Goal: Information Seeking & Learning: Learn about a topic

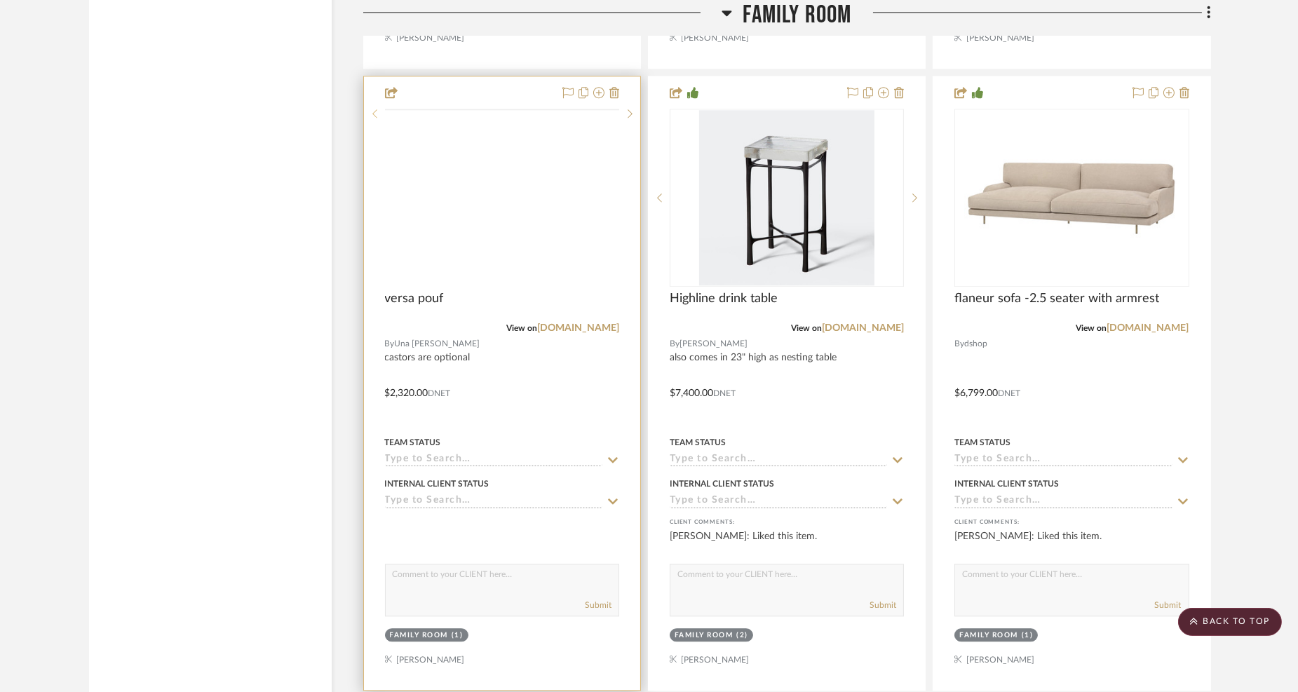
scroll to position [7560, 0]
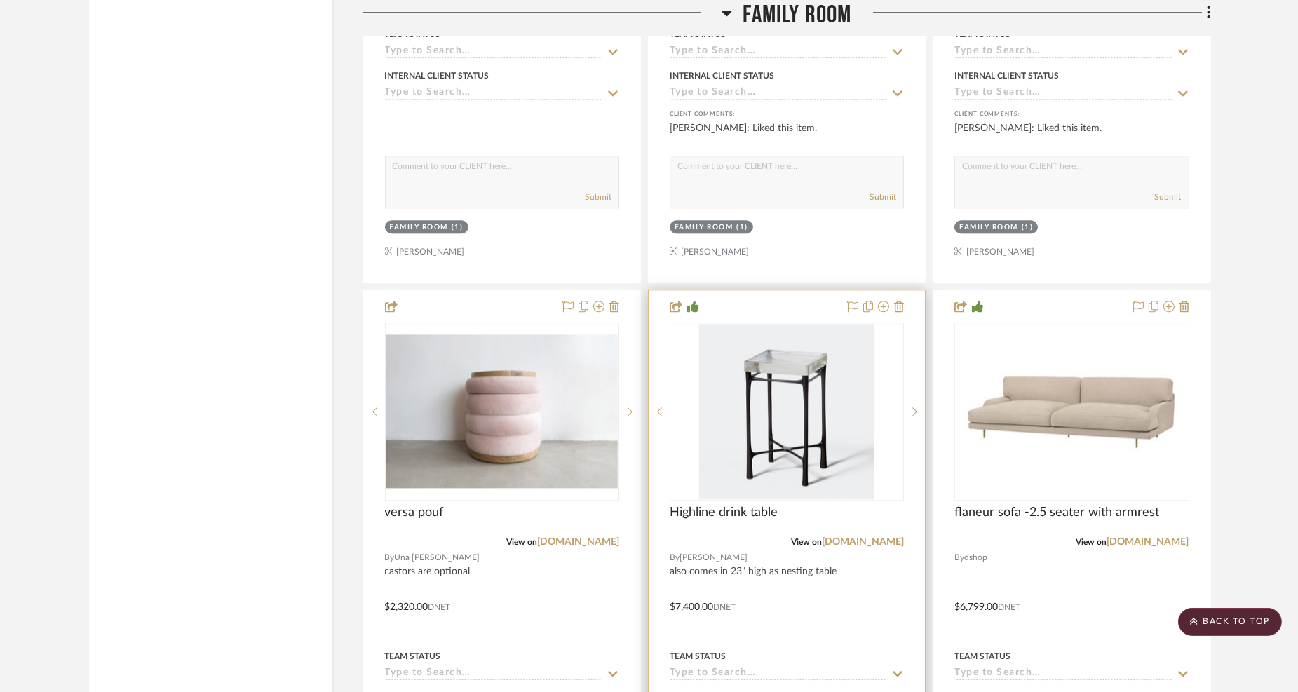
click at [879, 427] on div "0" at bounding box center [787, 411] width 233 height 177
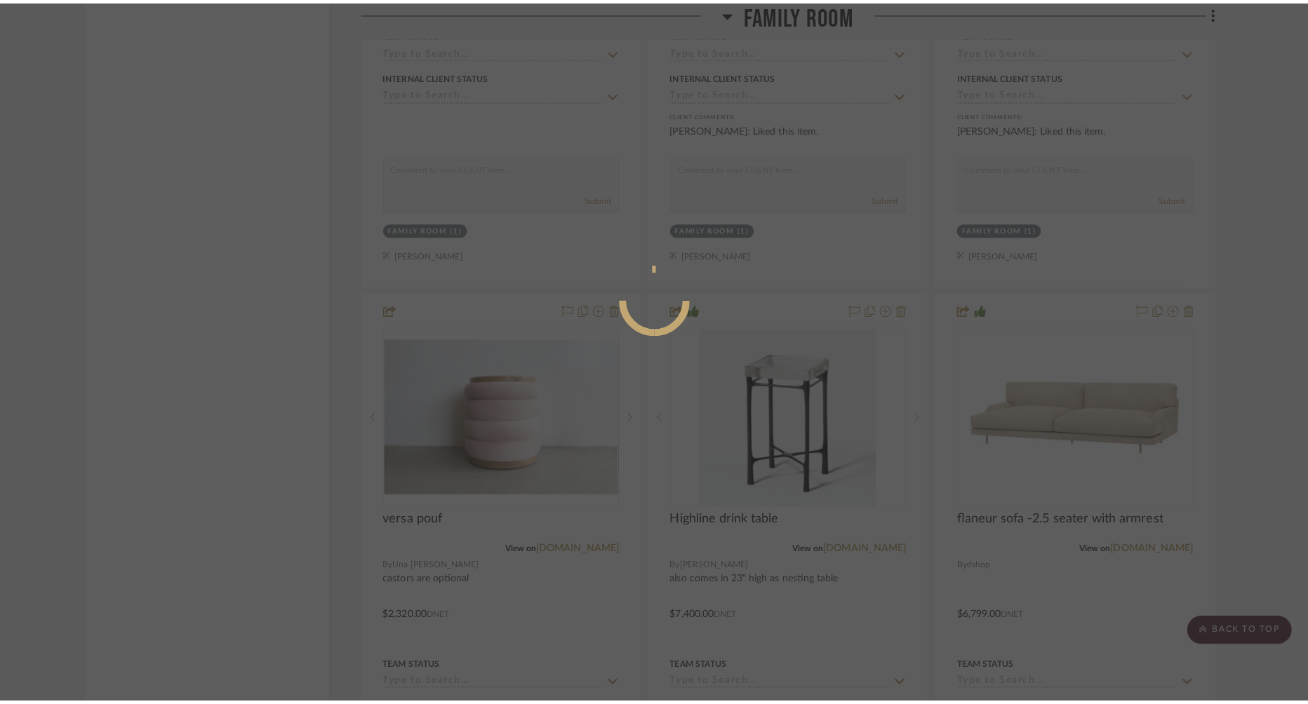
scroll to position [0, 0]
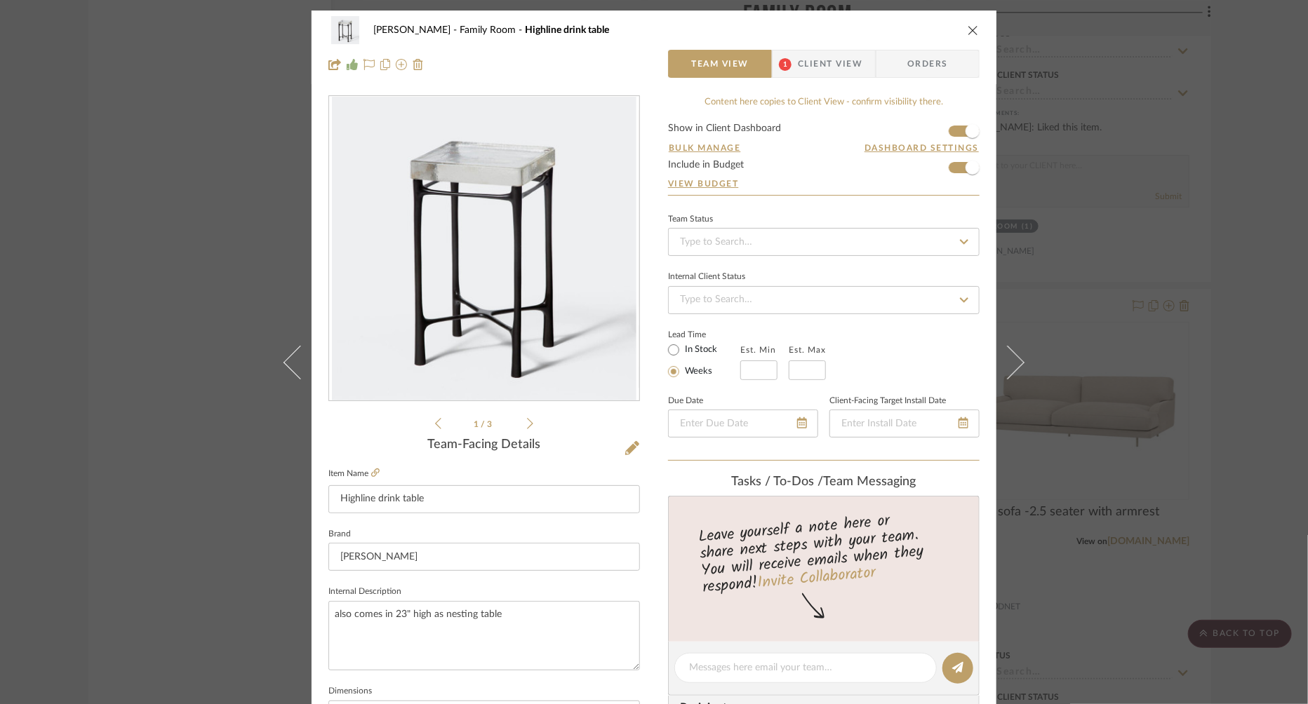
click at [967, 25] on button "close" at bounding box center [973, 30] width 13 height 13
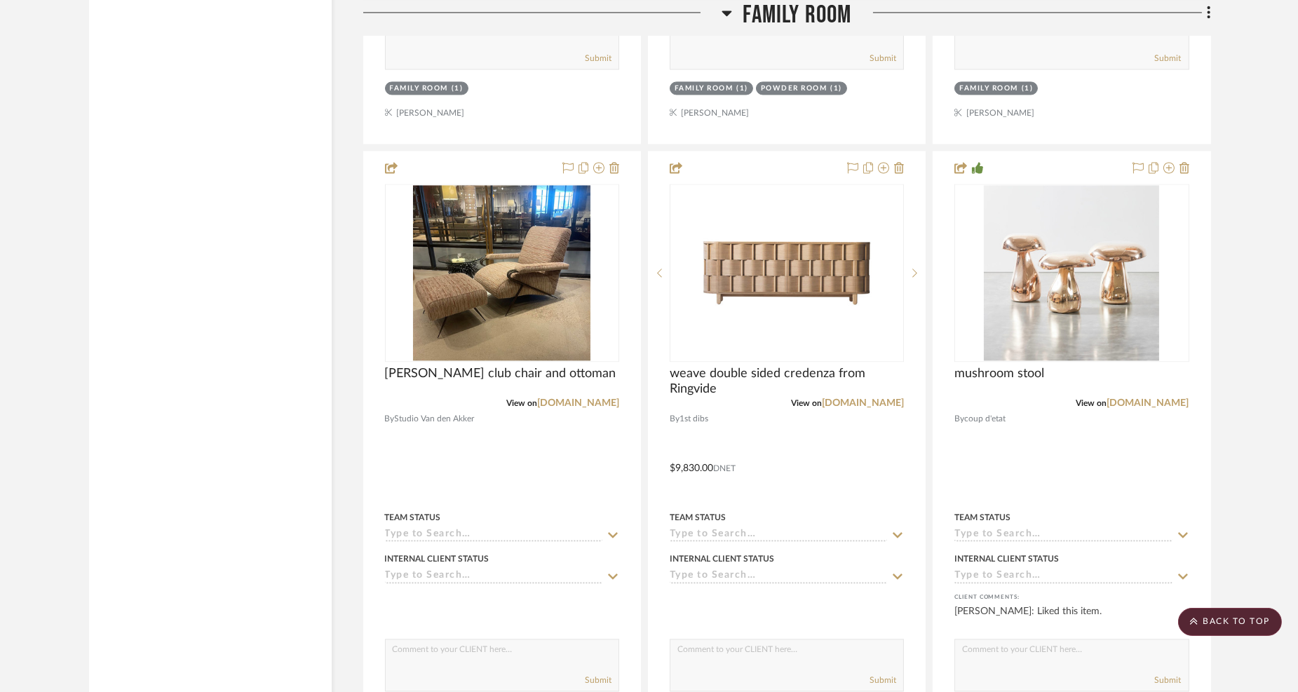
scroll to position [6469, 0]
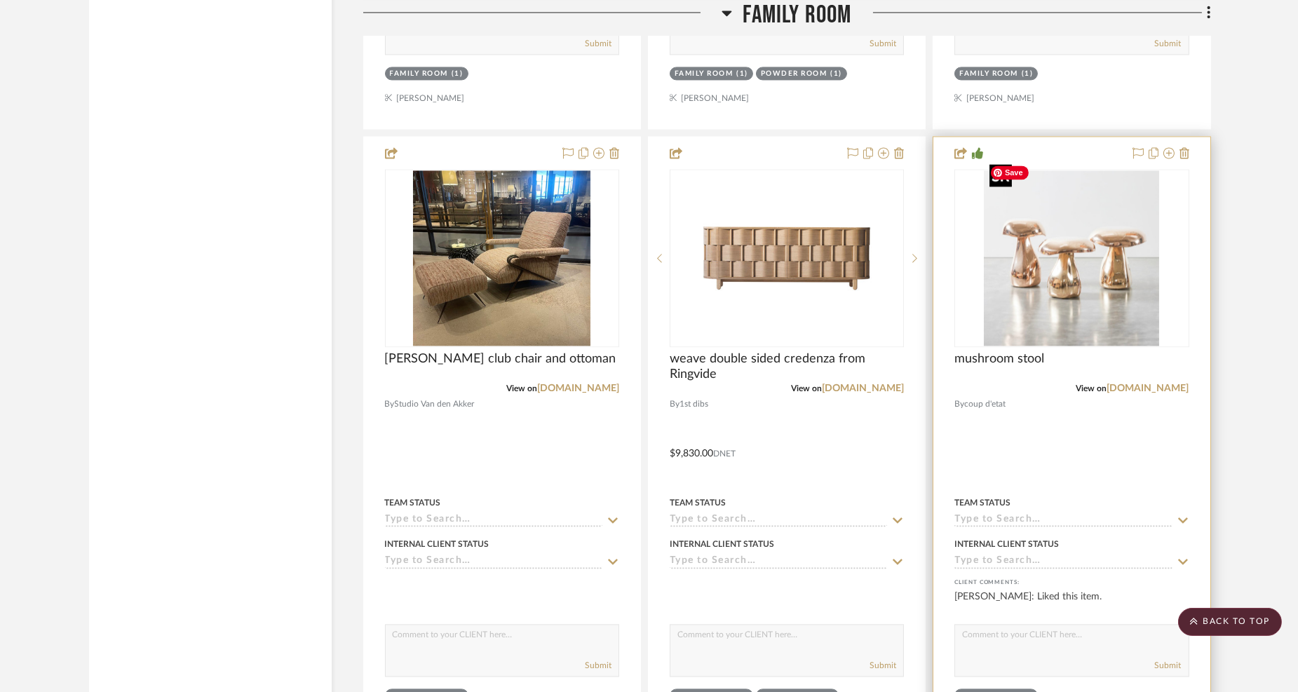
click at [1154, 241] on div at bounding box center [1072, 258] width 234 height 178
click at [1055, 237] on img "0" at bounding box center [1071, 257] width 175 height 175
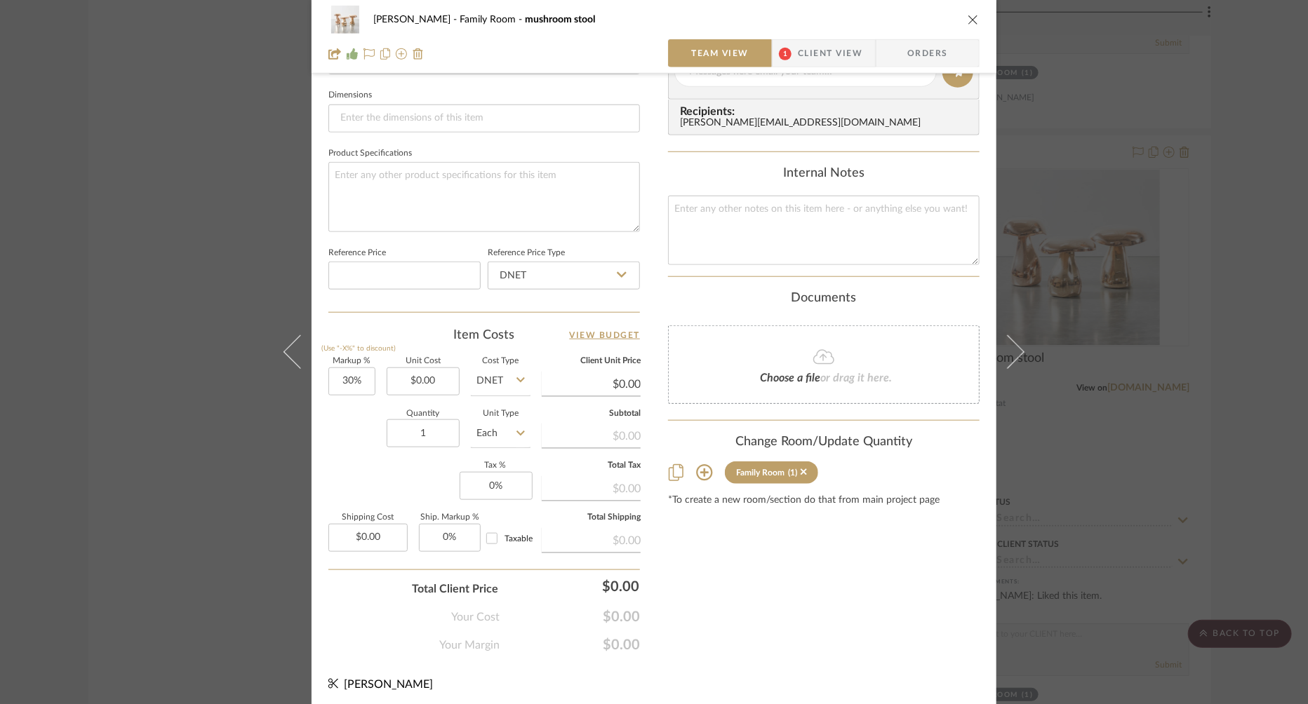
scroll to position [0, 0]
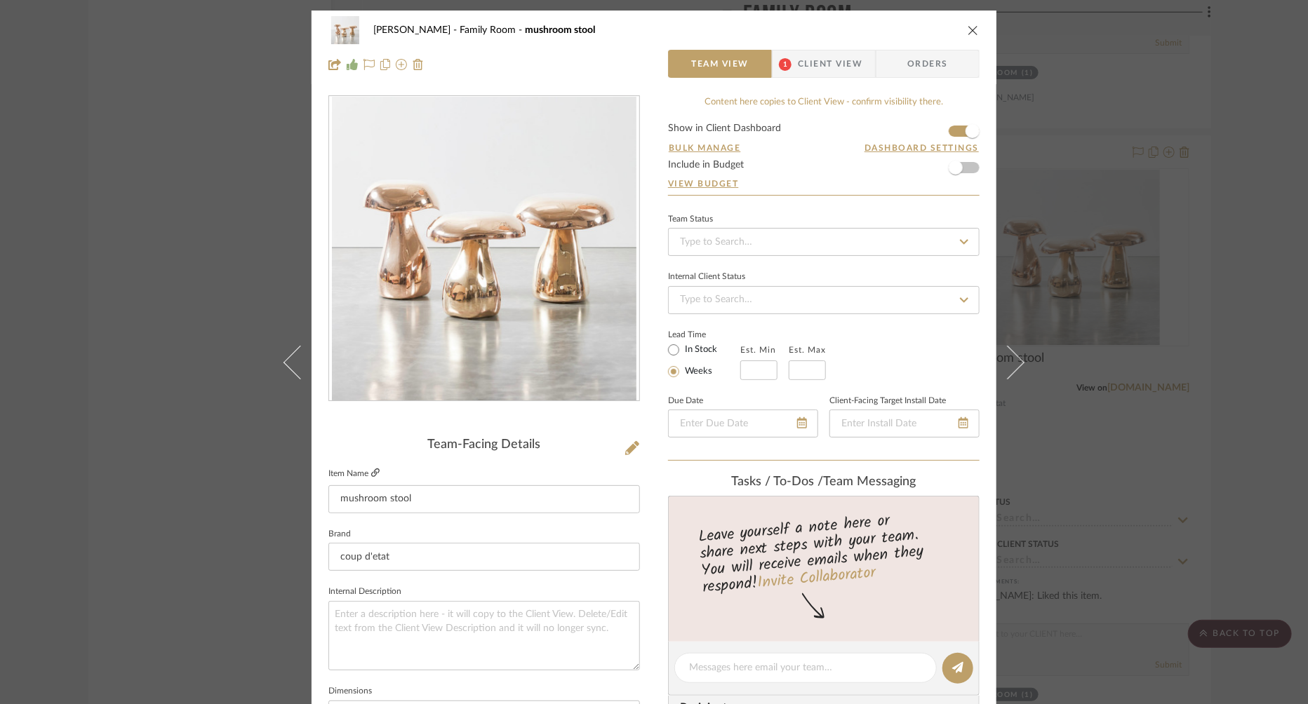
click at [372, 471] on icon at bounding box center [375, 473] width 8 height 8
click at [969, 29] on icon "close" at bounding box center [972, 30] width 11 height 11
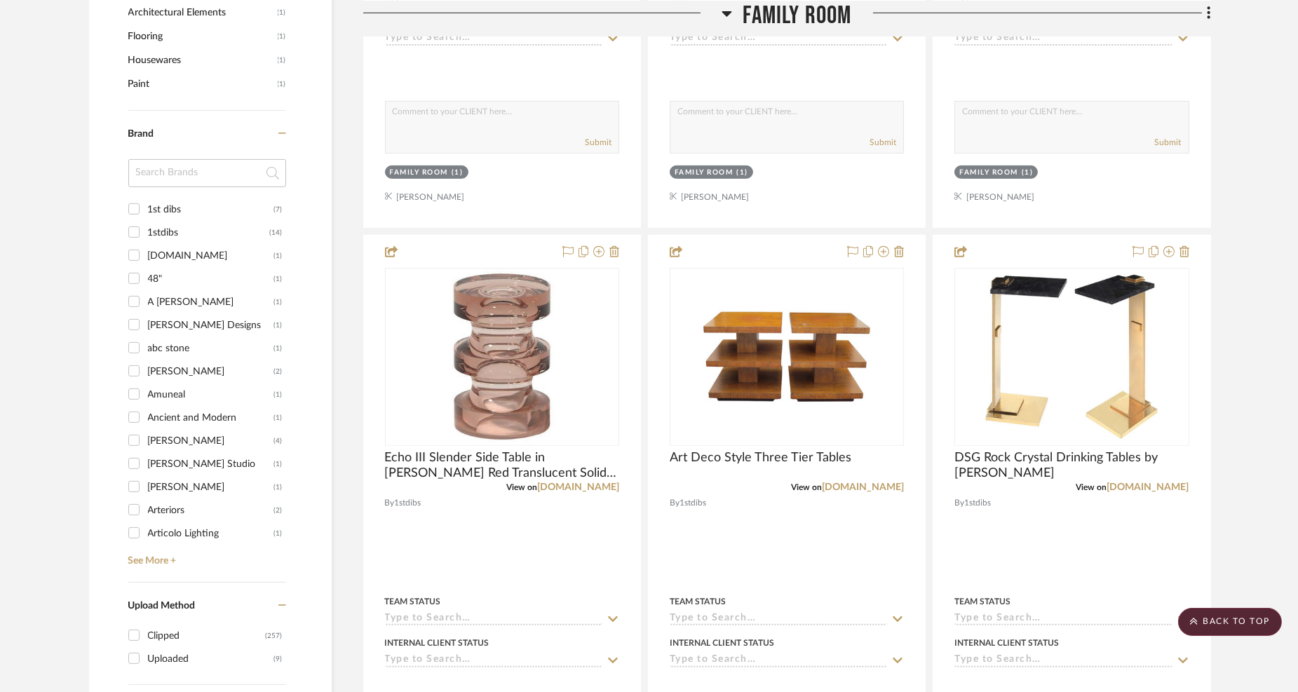
scroll to position [1403, 0]
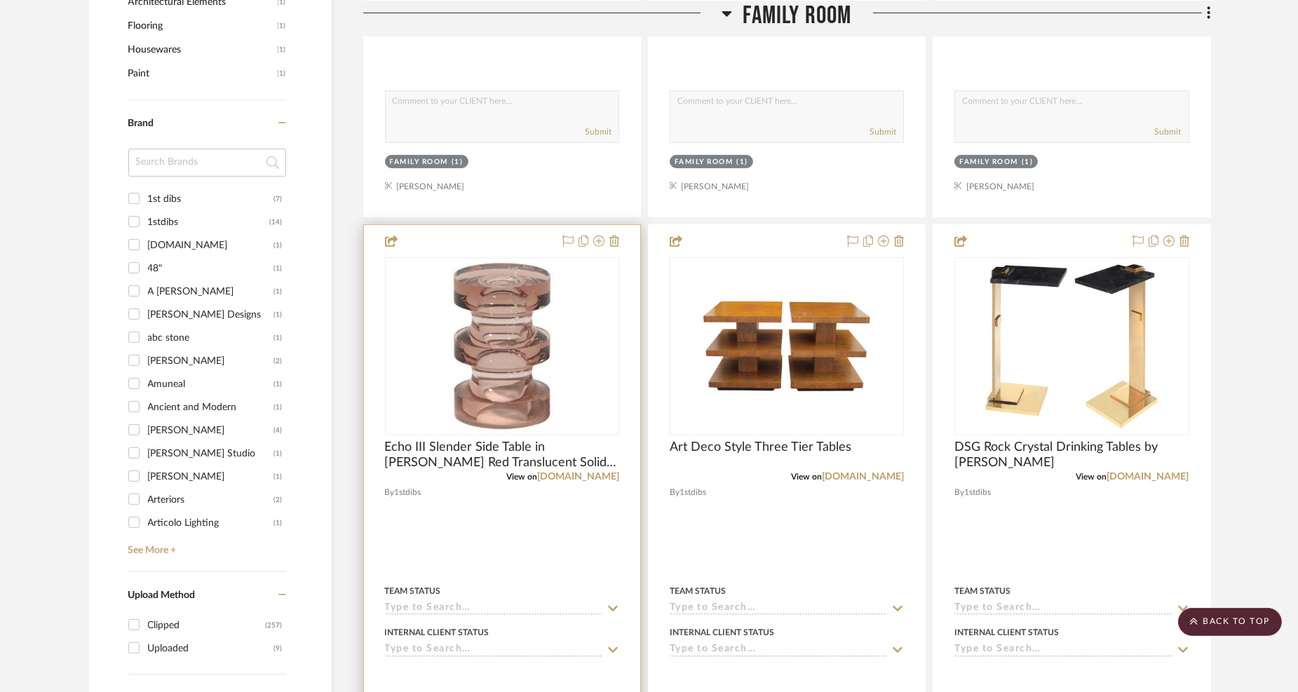
click at [0, 0] on div at bounding box center [0, 0] width 0 height 0
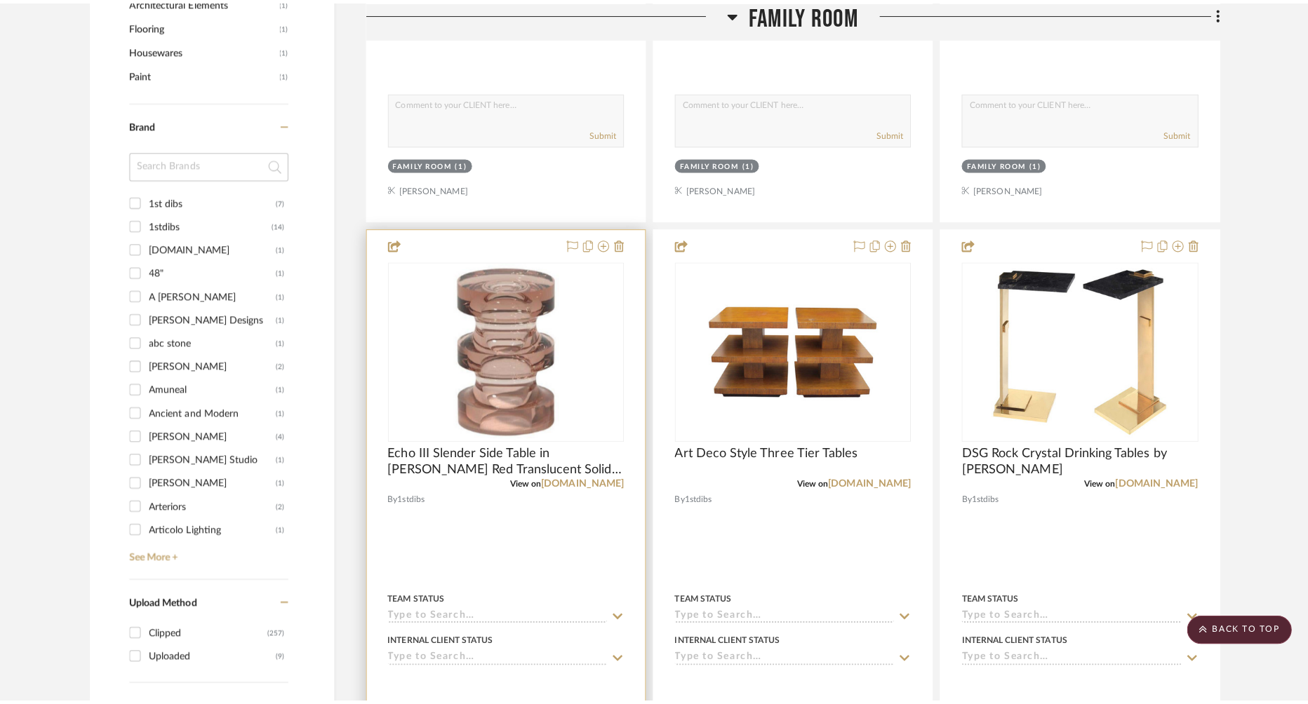
scroll to position [0, 0]
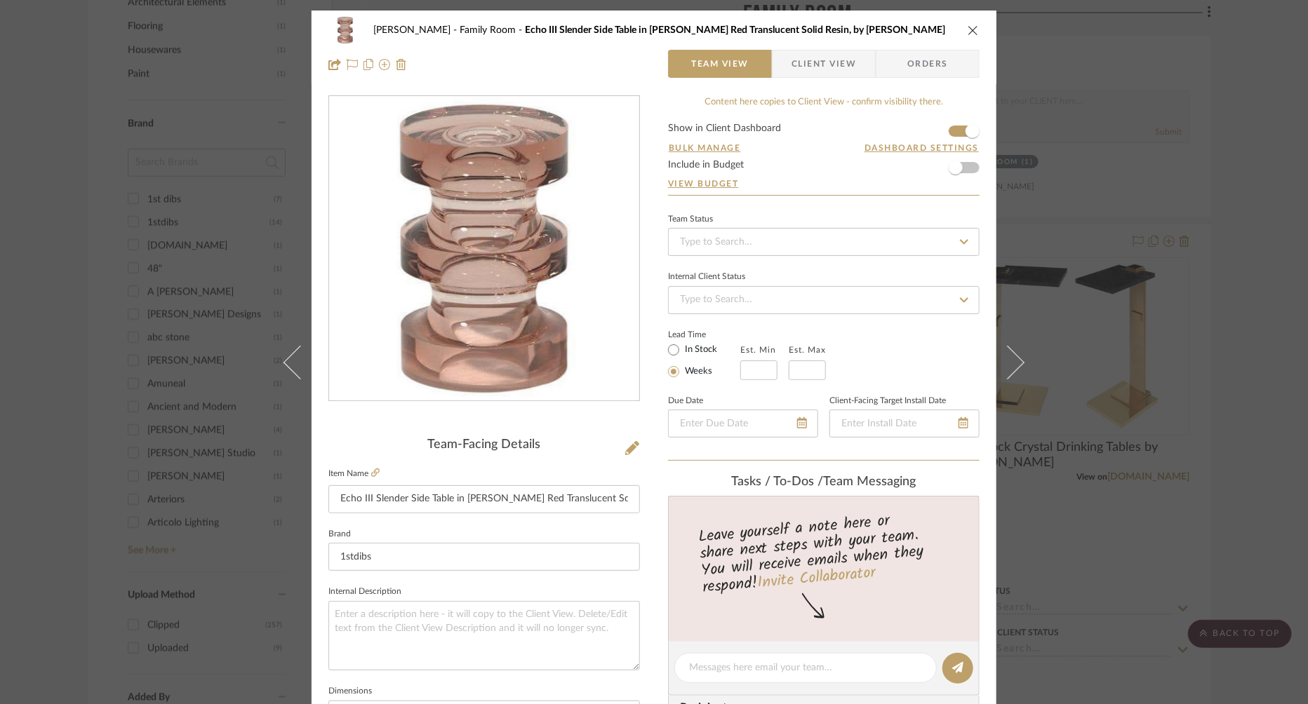
click at [972, 28] on icon "close" at bounding box center [972, 30] width 11 height 11
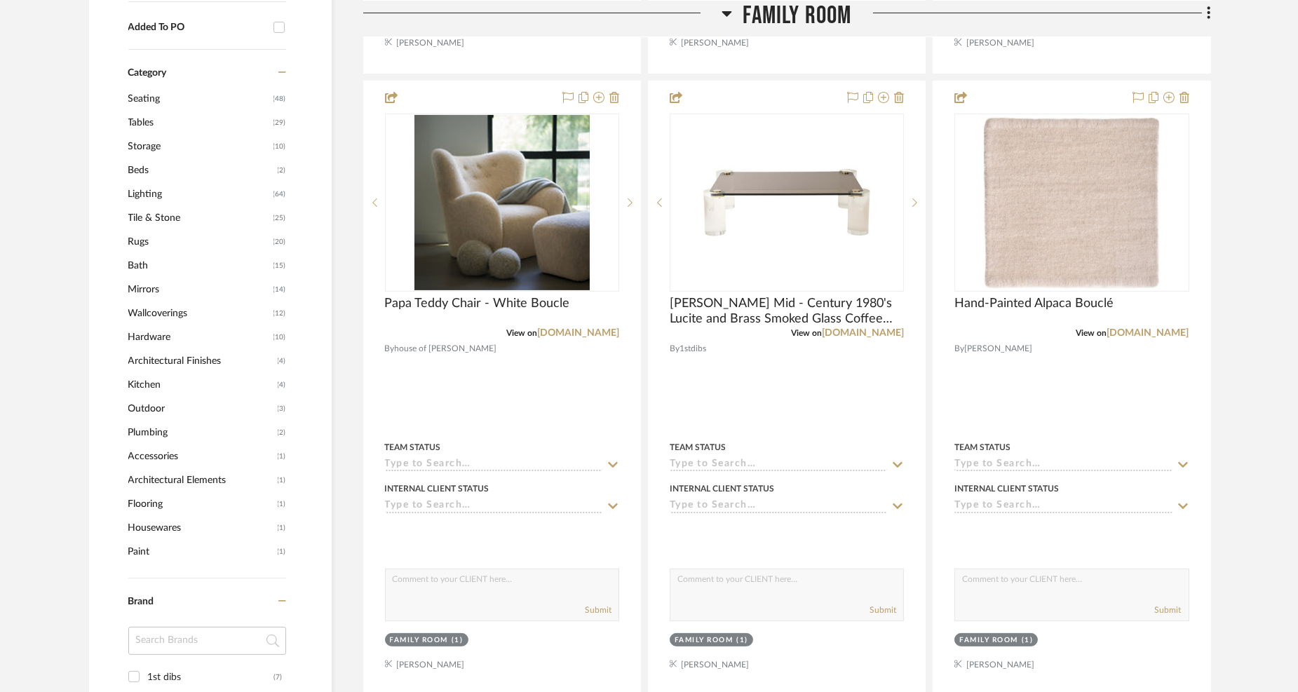
scroll to position [935, 0]
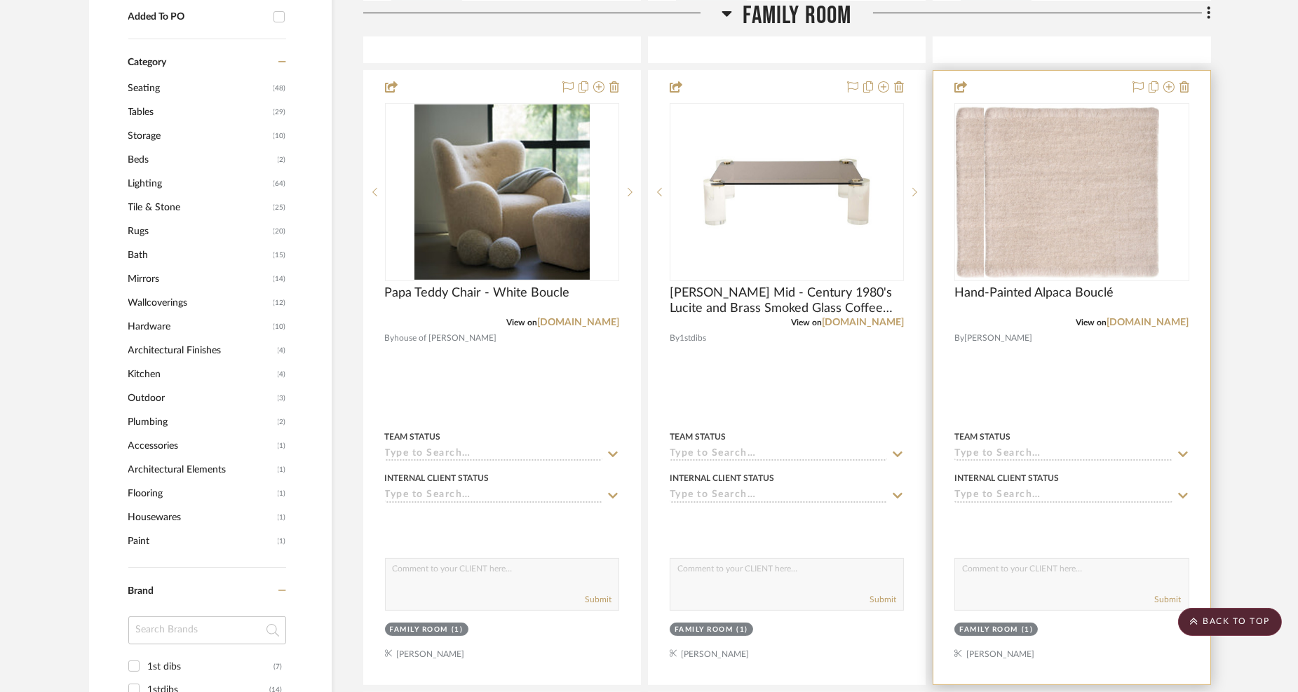
click at [1166, 237] on div at bounding box center [1072, 192] width 234 height 178
click at [1129, 231] on img "0" at bounding box center [1071, 192] width 175 height 175
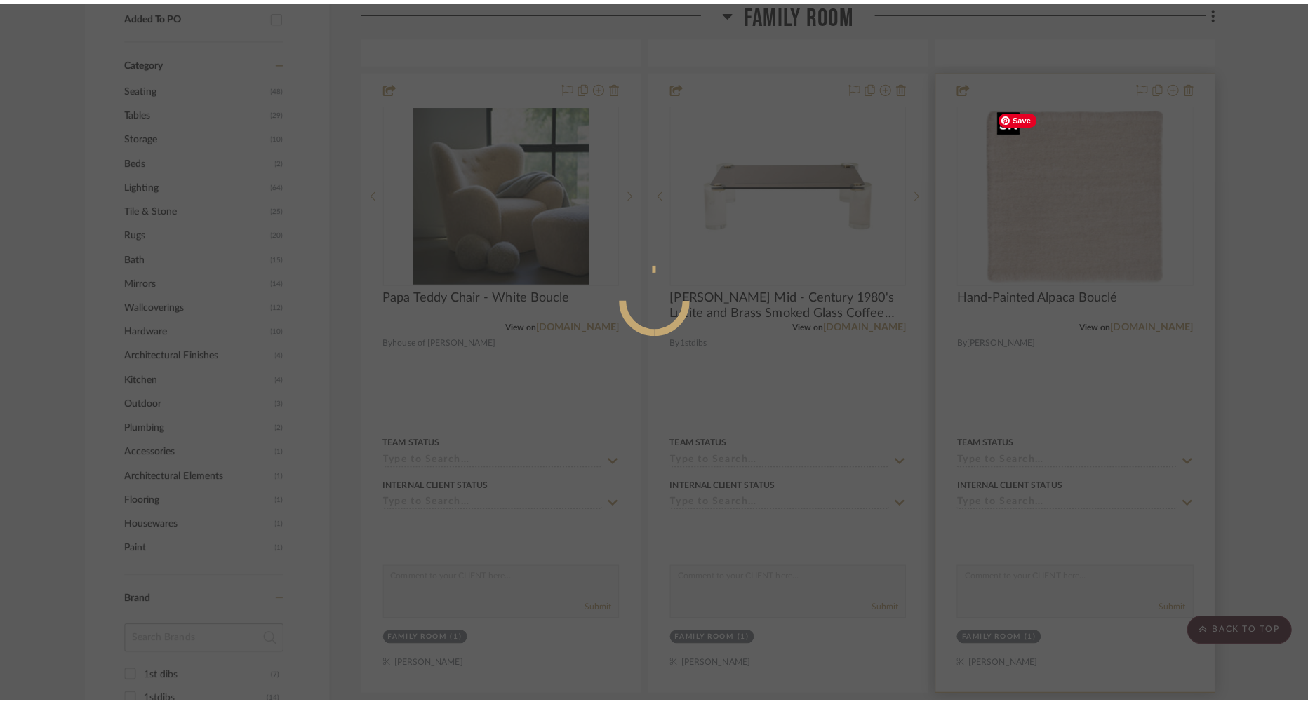
scroll to position [0, 0]
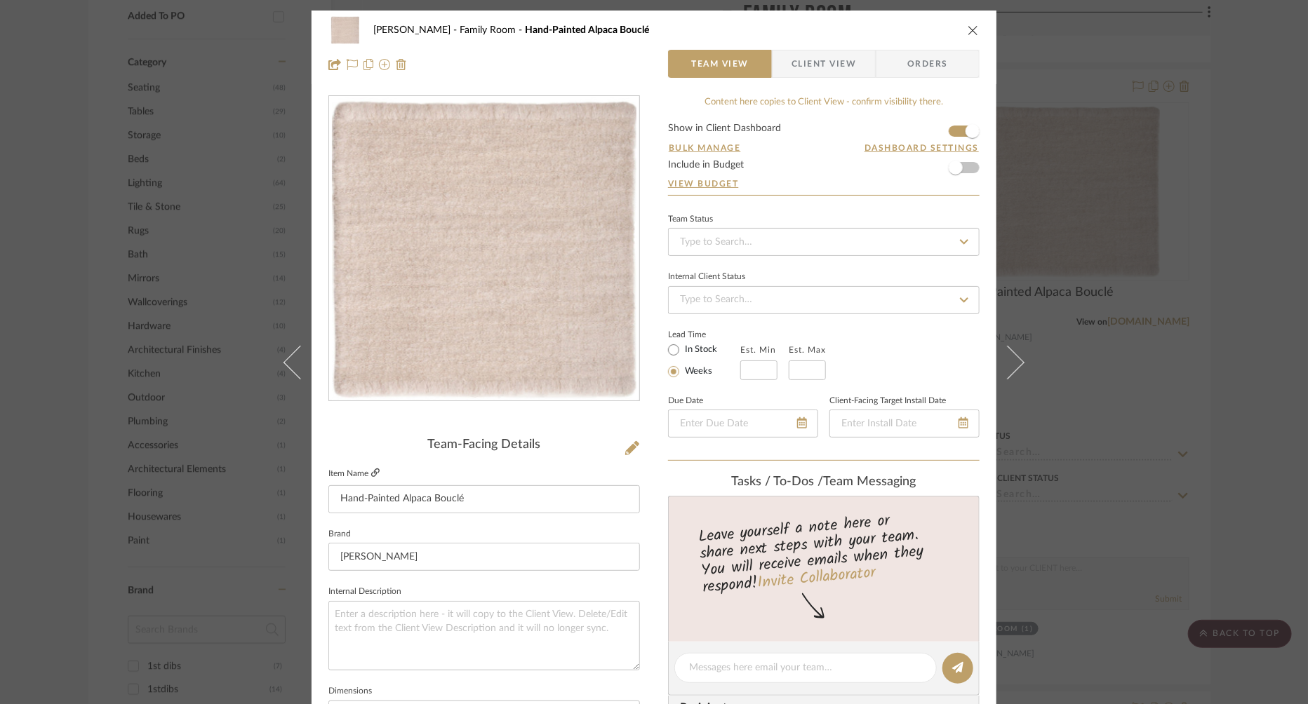
click at [373, 474] on icon at bounding box center [375, 473] width 8 height 8
click at [969, 28] on icon "close" at bounding box center [972, 30] width 11 height 11
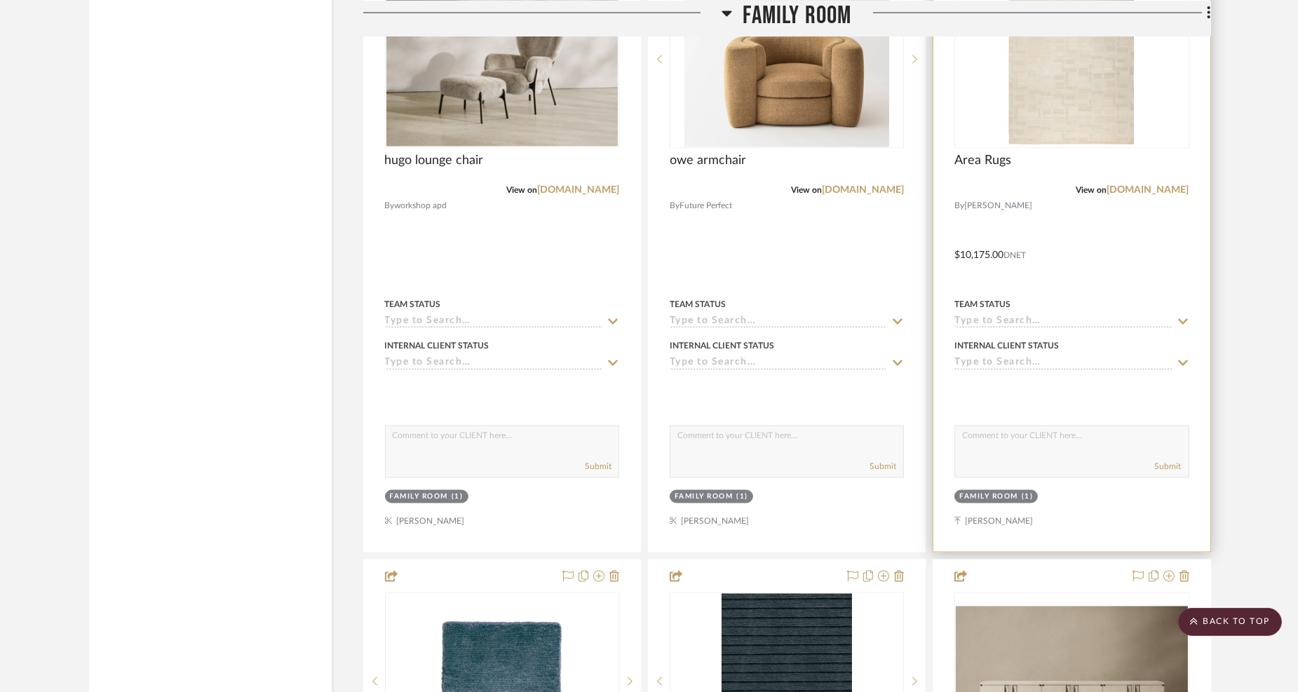
scroll to position [5222, 0]
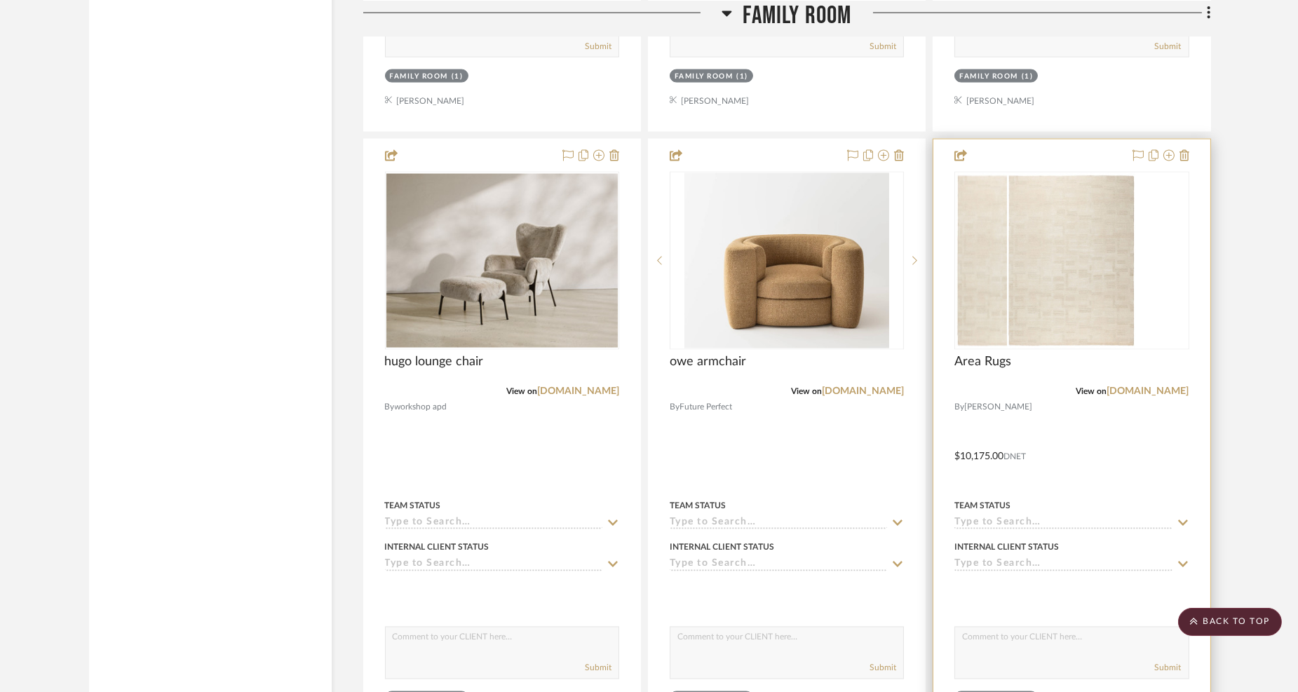
click at [1086, 244] on div "0" at bounding box center [1020, 261] width 130 height 177
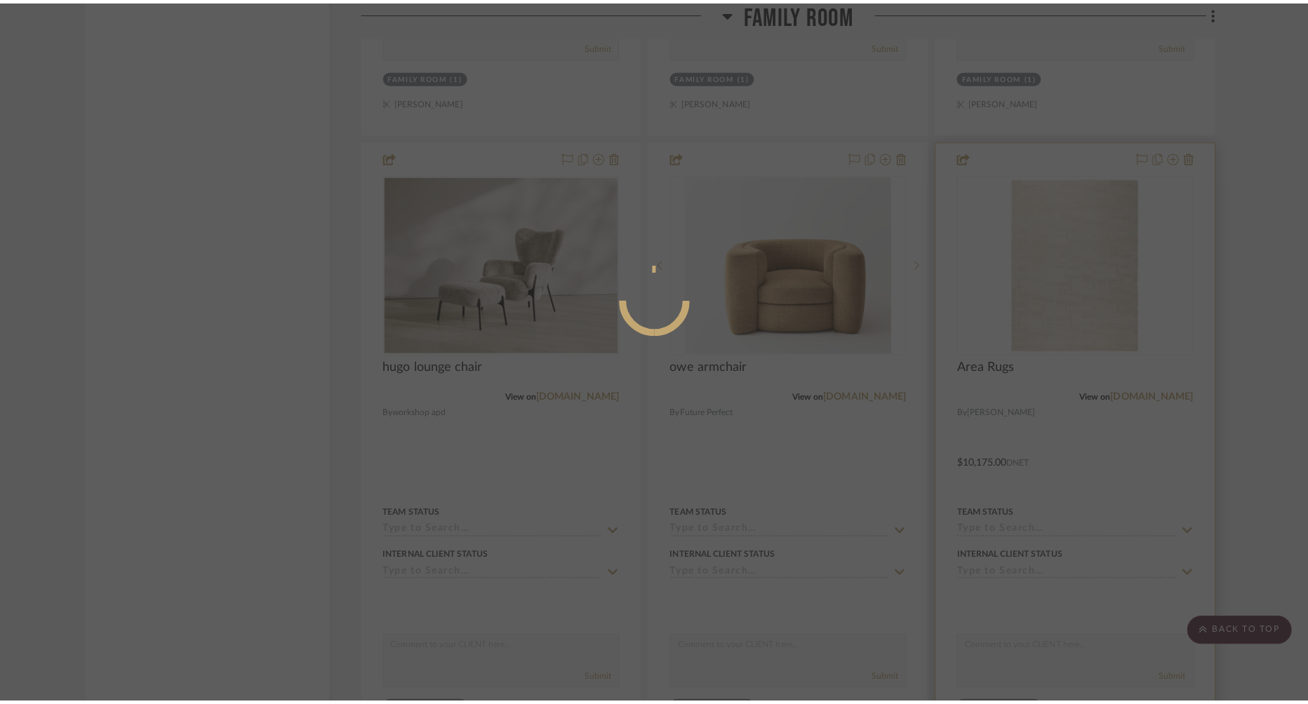
scroll to position [0, 0]
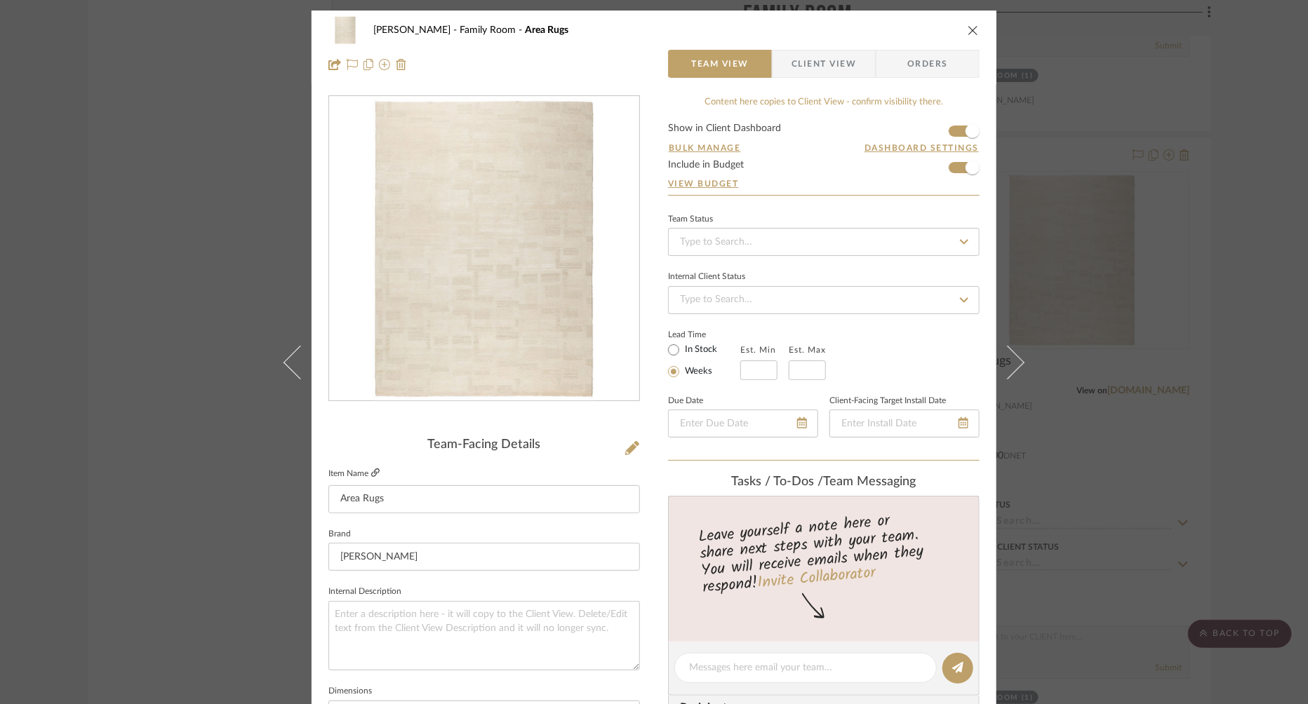
click at [371, 471] on icon at bounding box center [375, 473] width 8 height 8
click at [962, 24] on div "[PERSON_NAME] Family Room Area Rugs" at bounding box center [653, 30] width 651 height 28
click at [967, 29] on icon "close" at bounding box center [972, 30] width 11 height 11
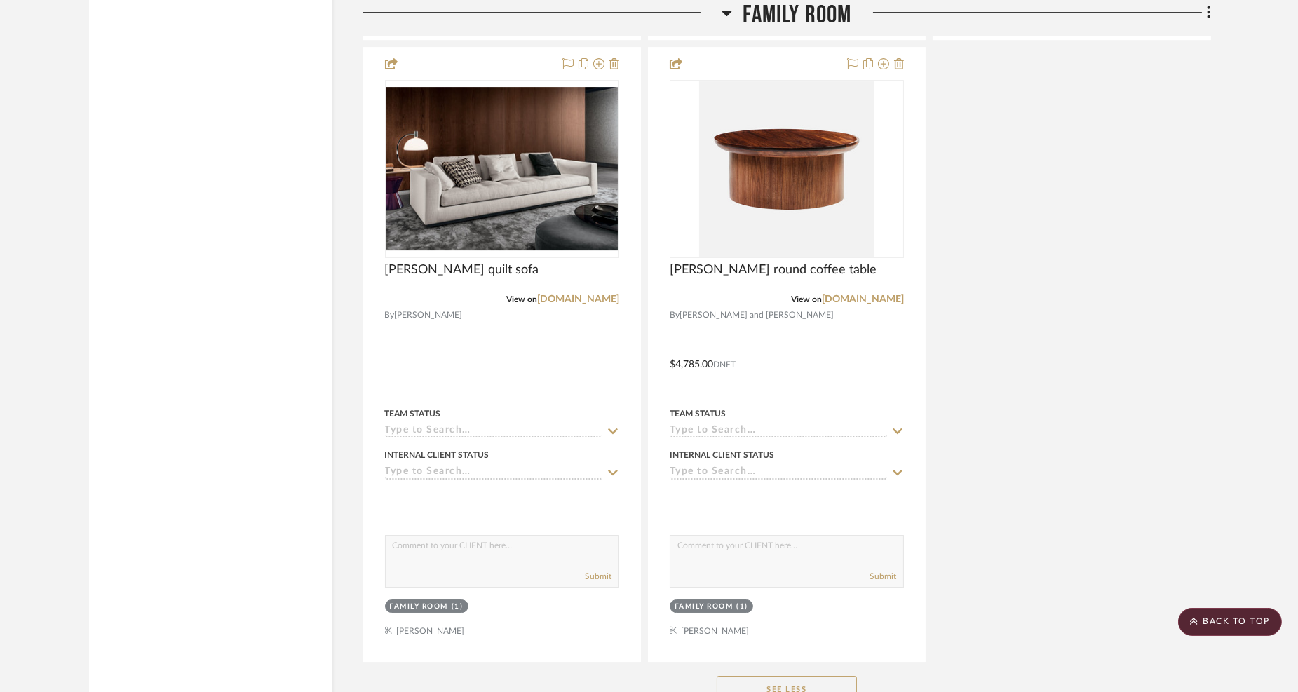
scroll to position [10288, 0]
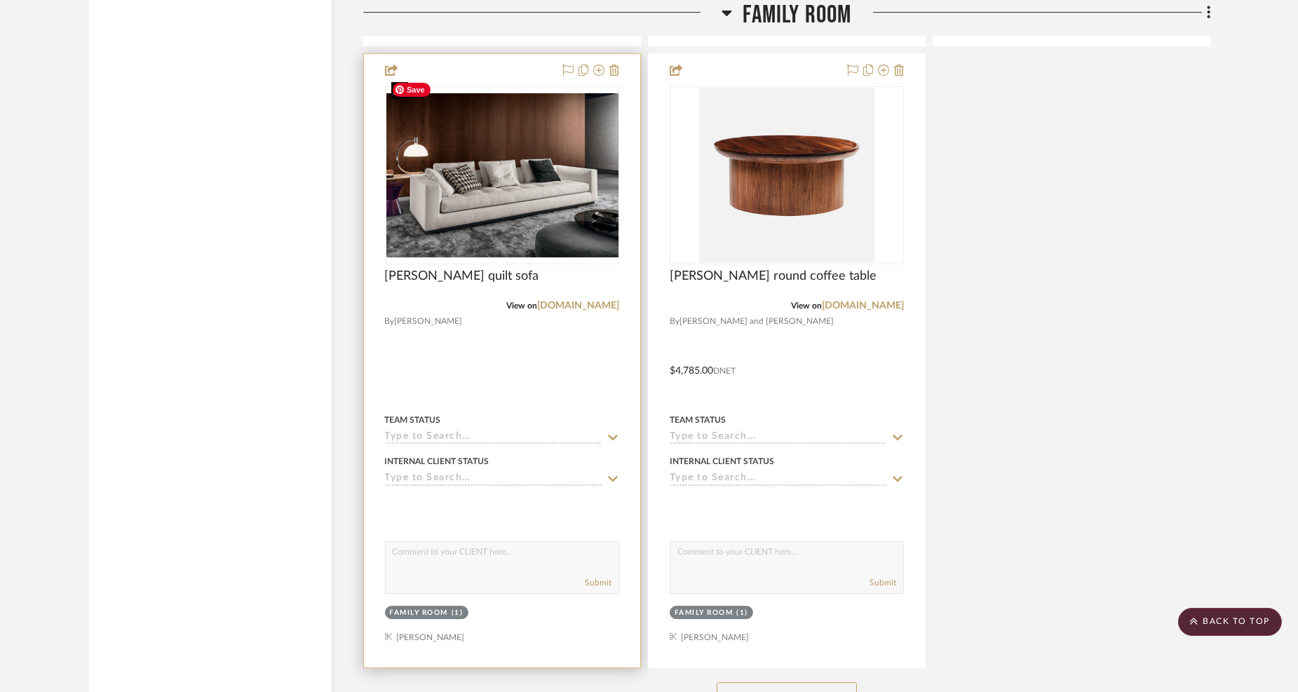
click at [504, 202] on div at bounding box center [502, 175] width 234 height 178
click at [416, 315] on span "[PERSON_NAME]" at bounding box center [429, 321] width 68 height 13
click at [450, 300] on div "View on [DOMAIN_NAME]" at bounding box center [502, 306] width 234 height 13
click at [476, 87] on div "0" at bounding box center [502, 175] width 233 height 177
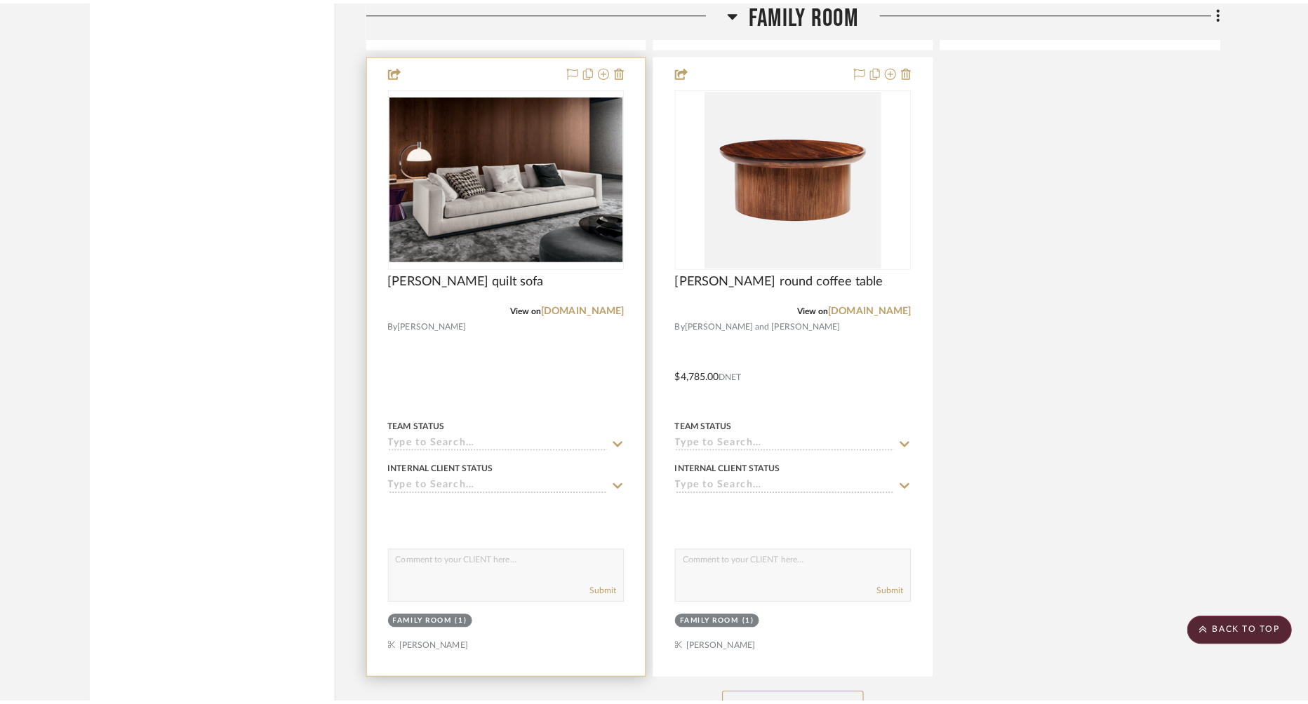
scroll to position [0, 0]
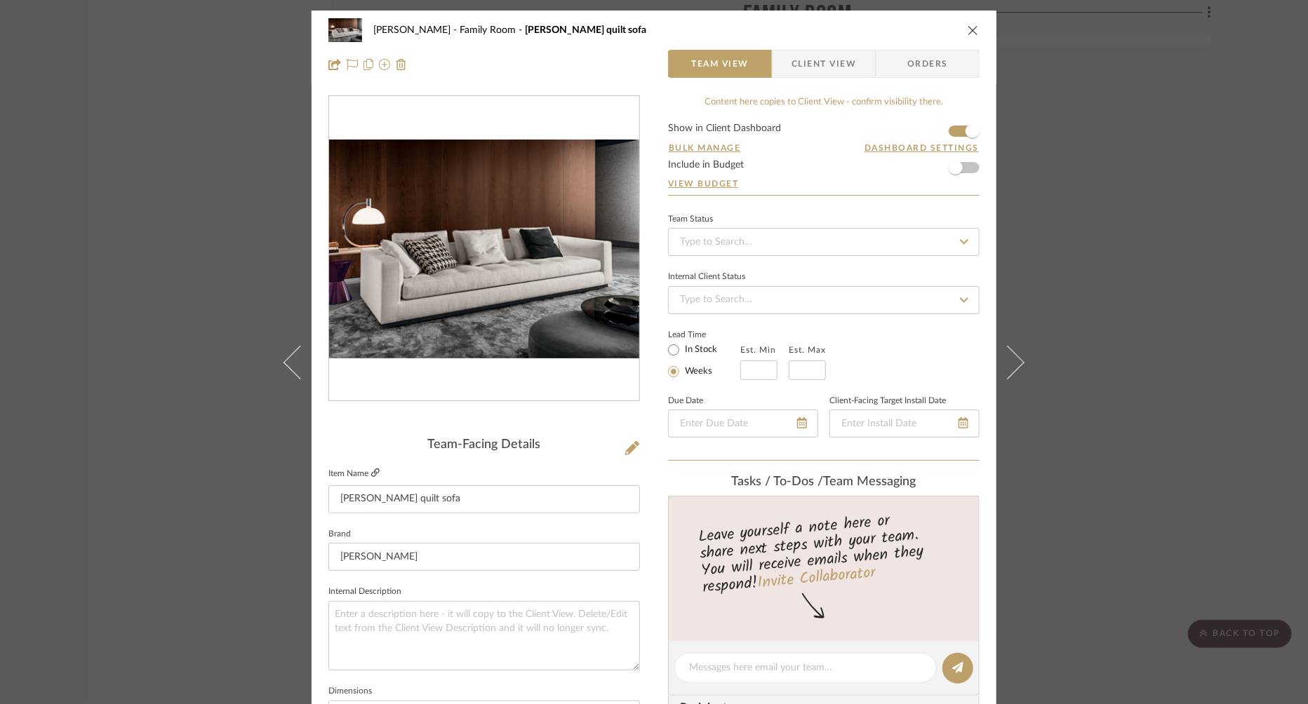
click at [372, 469] on icon at bounding box center [375, 473] width 8 height 8
click at [371, 469] on icon at bounding box center [375, 473] width 8 height 8
drag, startPoint x: 434, startPoint y: 504, endPoint x: 347, endPoint y: 530, distance: 91.0
click at [286, 491] on mat-dialog-content "[PERSON_NAME] Family Room [PERSON_NAME] quilt sofa Team View Client View Orders…" at bounding box center [653, 659] width 763 height 1296
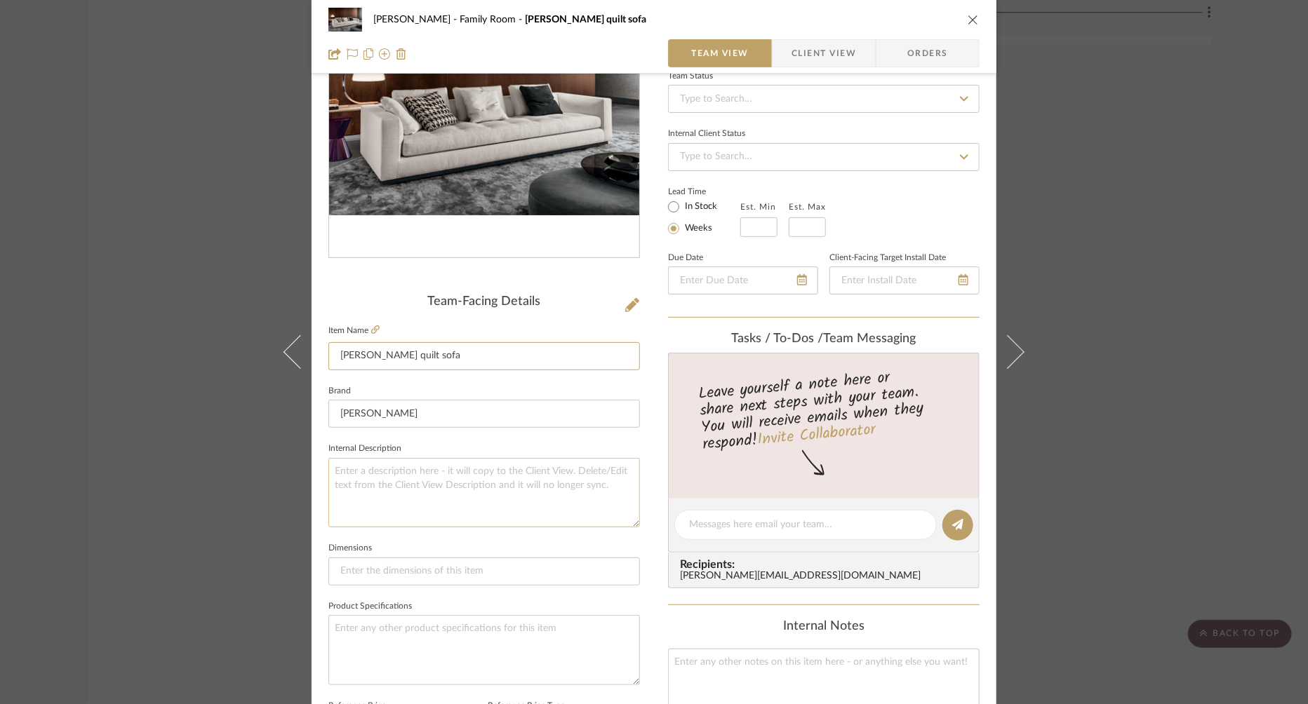
scroll to position [156, 0]
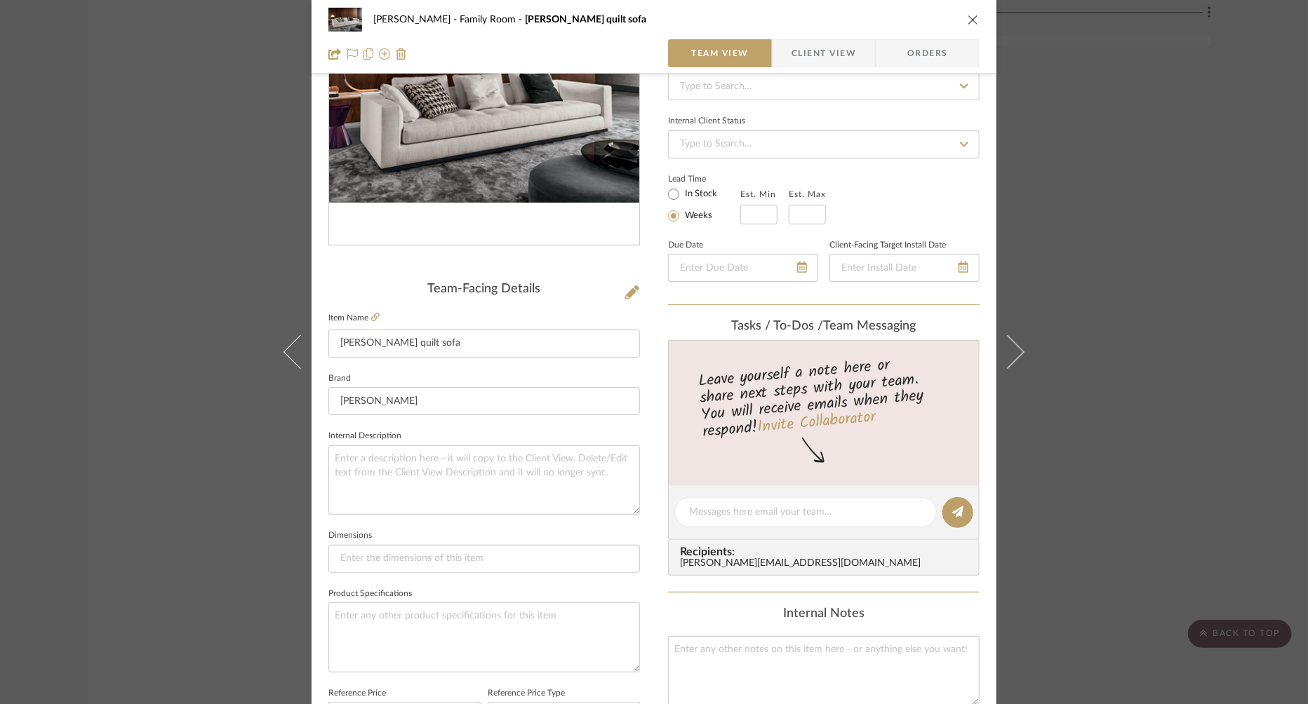
click at [436, 367] on sr-form-field "Item Name [PERSON_NAME] quilt sofa" at bounding box center [483, 339] width 311 height 60
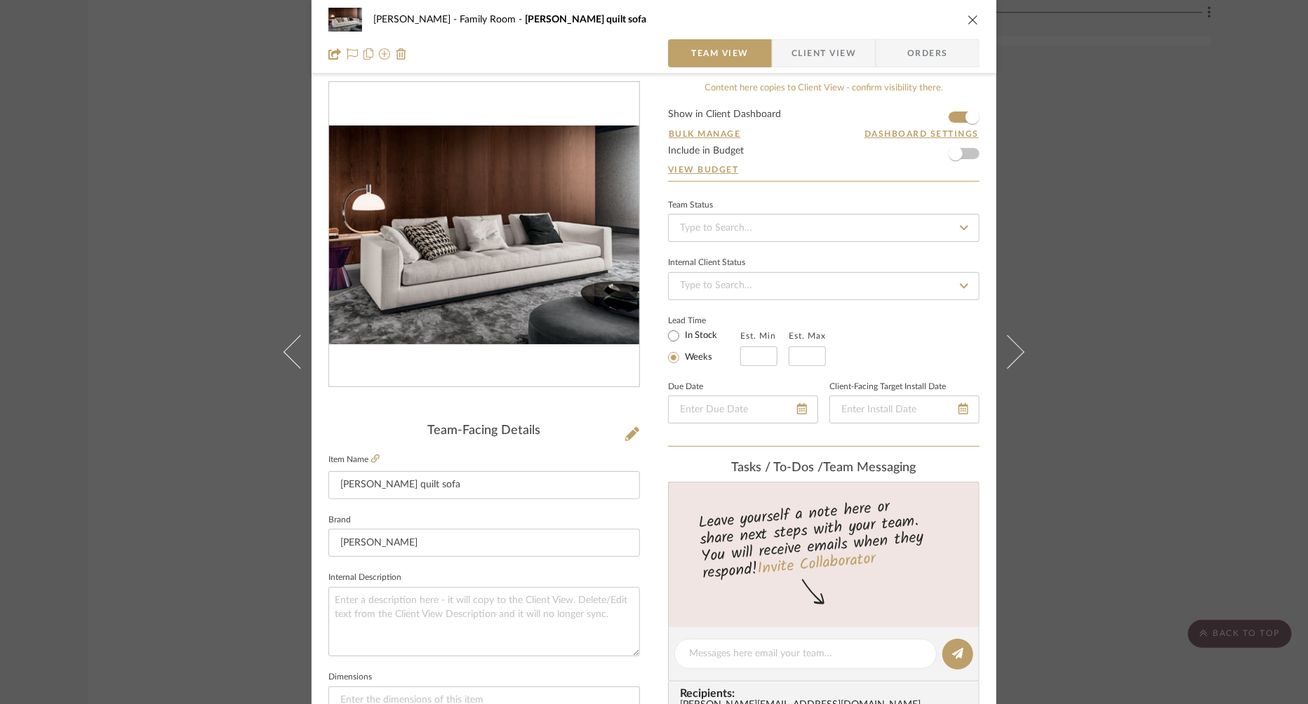
scroll to position [0, 0]
